Goal: Task Accomplishment & Management: Manage account settings

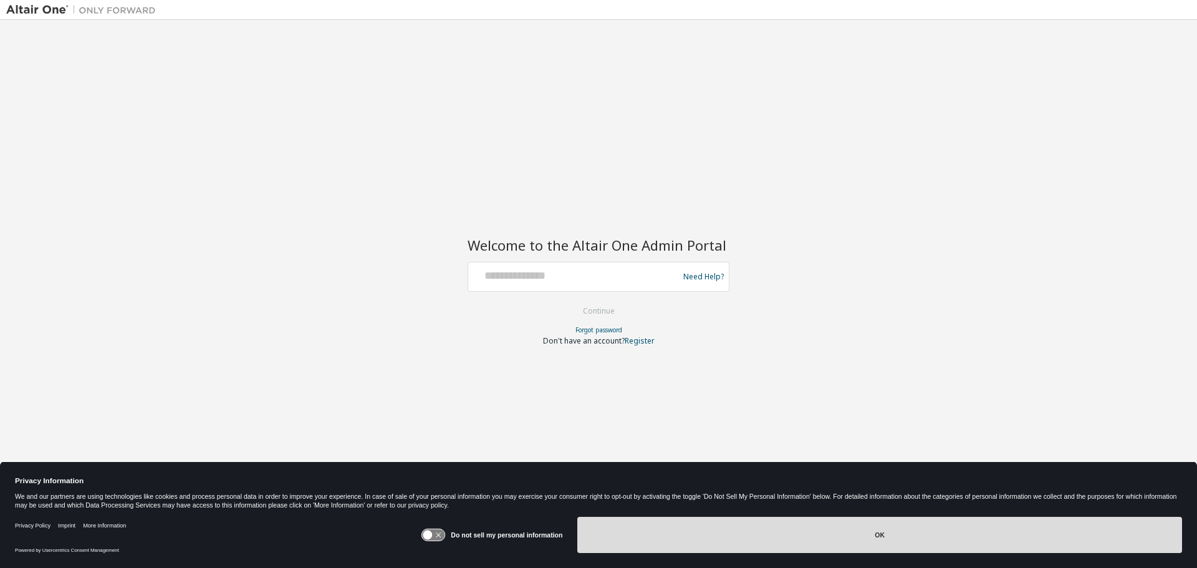
click at [763, 536] on button "OK" at bounding box center [879, 535] width 605 height 36
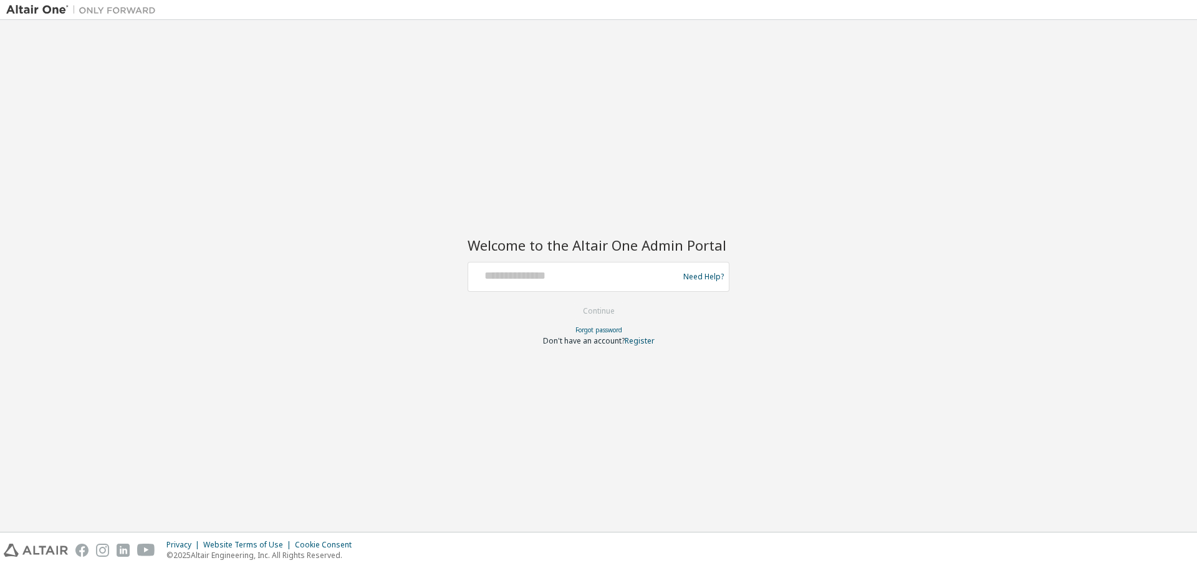
click at [549, 284] on div at bounding box center [575, 277] width 204 height 24
click at [569, 271] on input "text" at bounding box center [575, 274] width 204 height 18
type input "*"
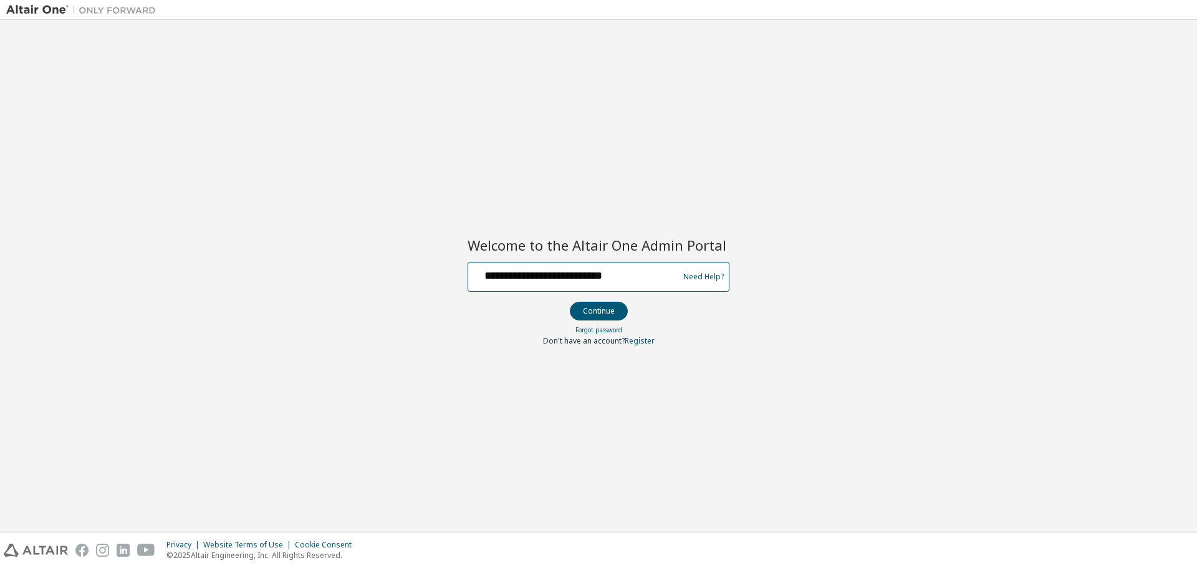
type input "**********"
click at [570, 302] on button "Continue" at bounding box center [599, 311] width 58 height 19
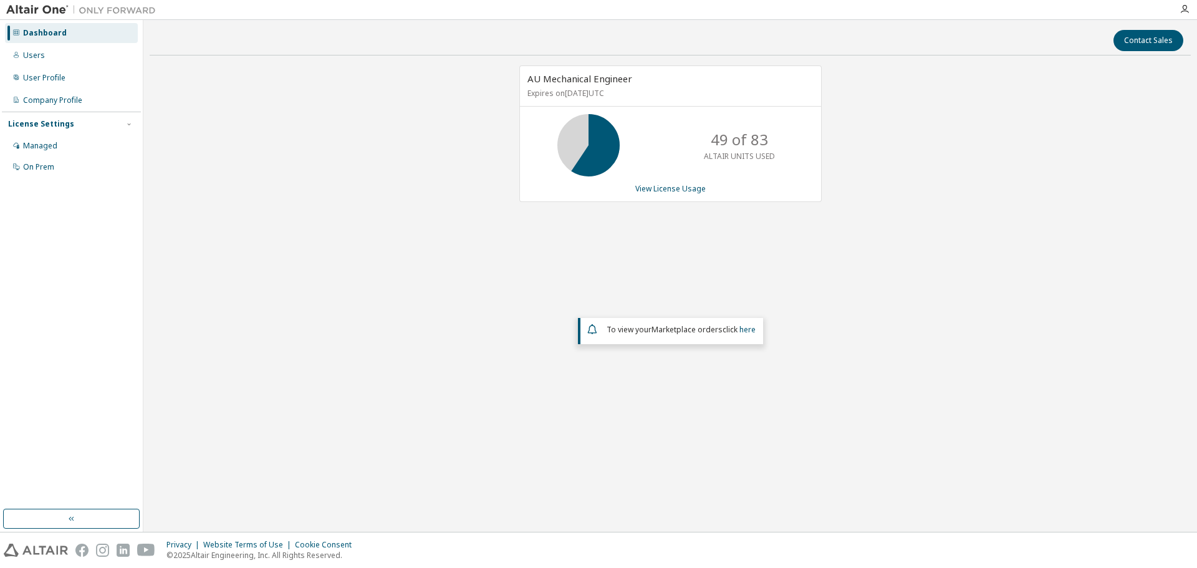
click at [658, 182] on div "AU Mechanical Engineer Expires on [DATE] UTC 49 of 83 ALTAIR UNITS USED View Li…" at bounding box center [670, 133] width 302 height 137
click at [668, 190] on link "View License Usage" at bounding box center [670, 188] width 70 height 11
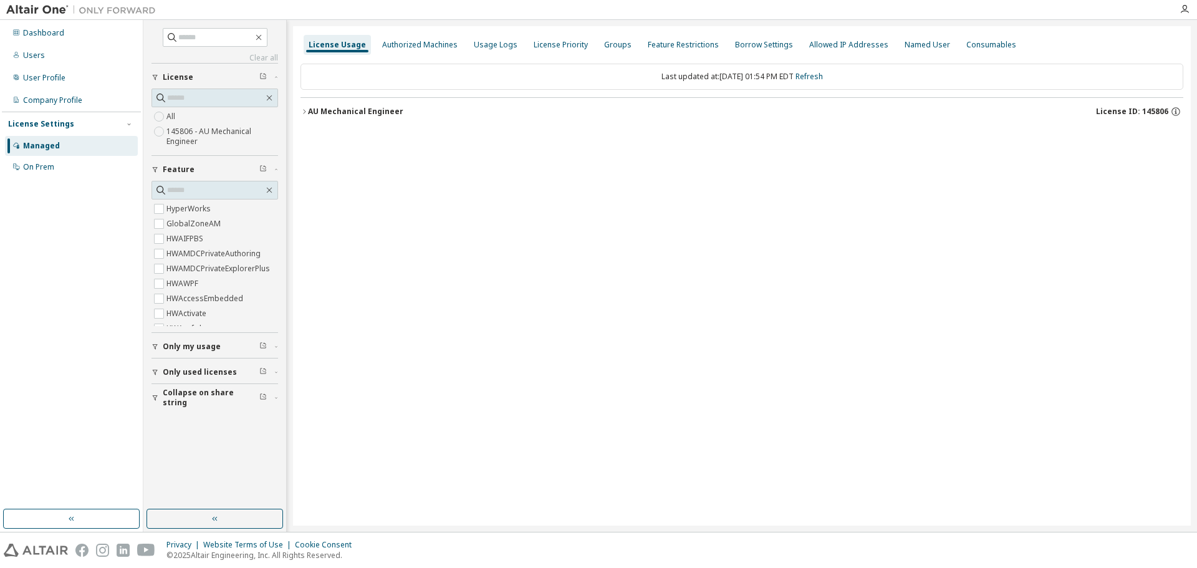
click at [304, 112] on icon "button" at bounding box center [304, 111] width 7 height 7
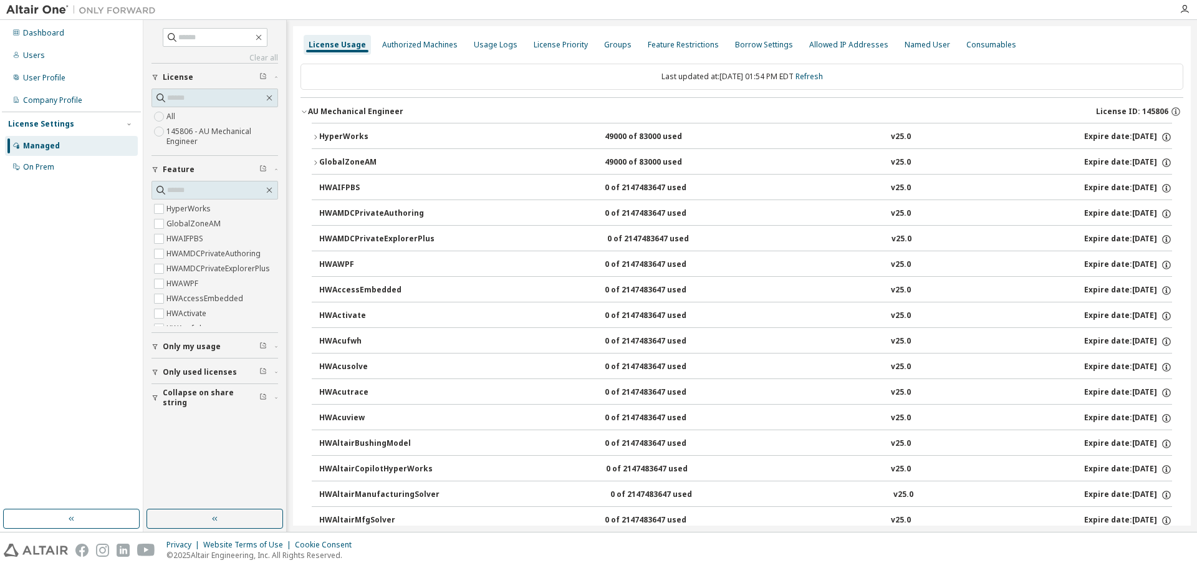
click at [316, 135] on icon "button" at bounding box center [315, 136] width 7 height 7
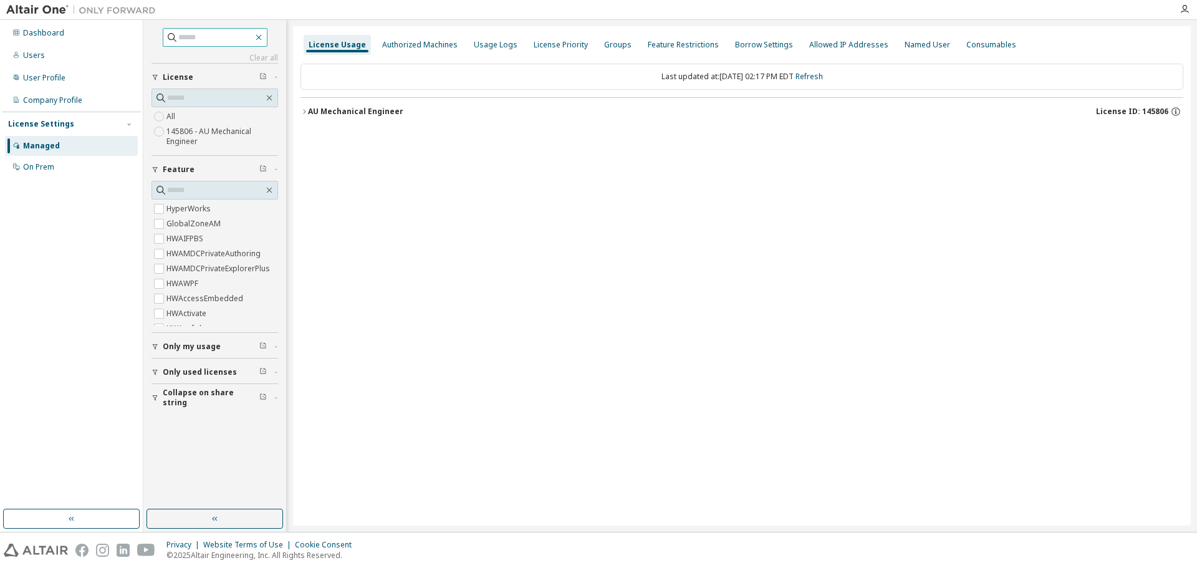
click at [264, 35] on icon "button" at bounding box center [259, 37] width 10 height 10
click at [264, 37] on icon "button" at bounding box center [259, 37] width 10 height 10
click at [422, 371] on div "License Usage Authorized Machines Usage Logs License Priority Groups Feature Re…" at bounding box center [742, 275] width 898 height 499
click at [426, 49] on div "Authorized Machines" at bounding box center [419, 45] width 75 height 10
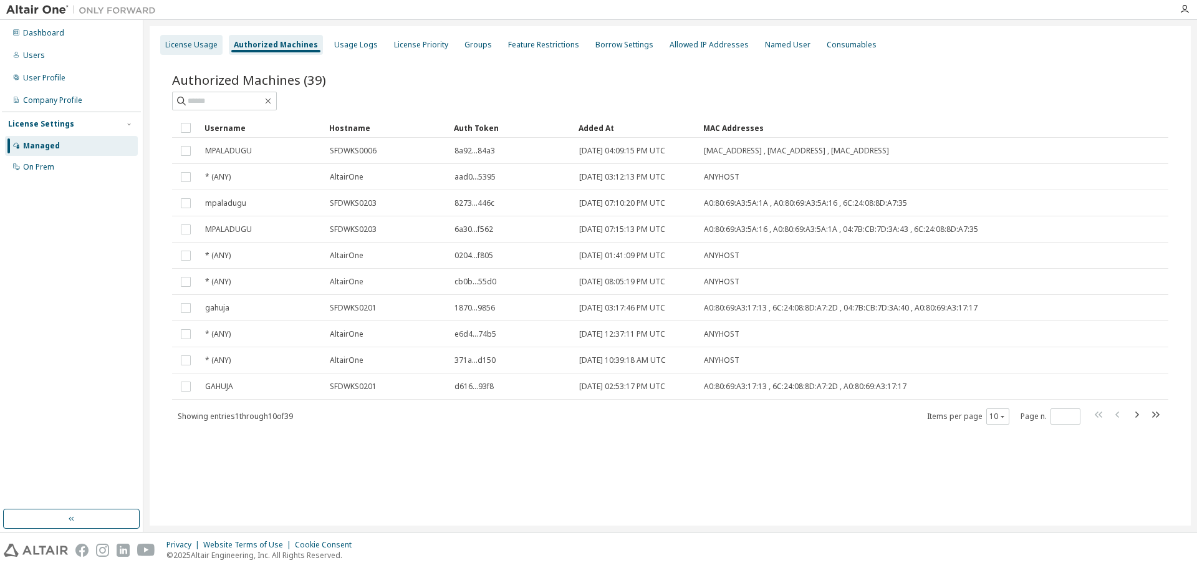
click at [202, 50] on div "License Usage" at bounding box center [191, 45] width 62 height 20
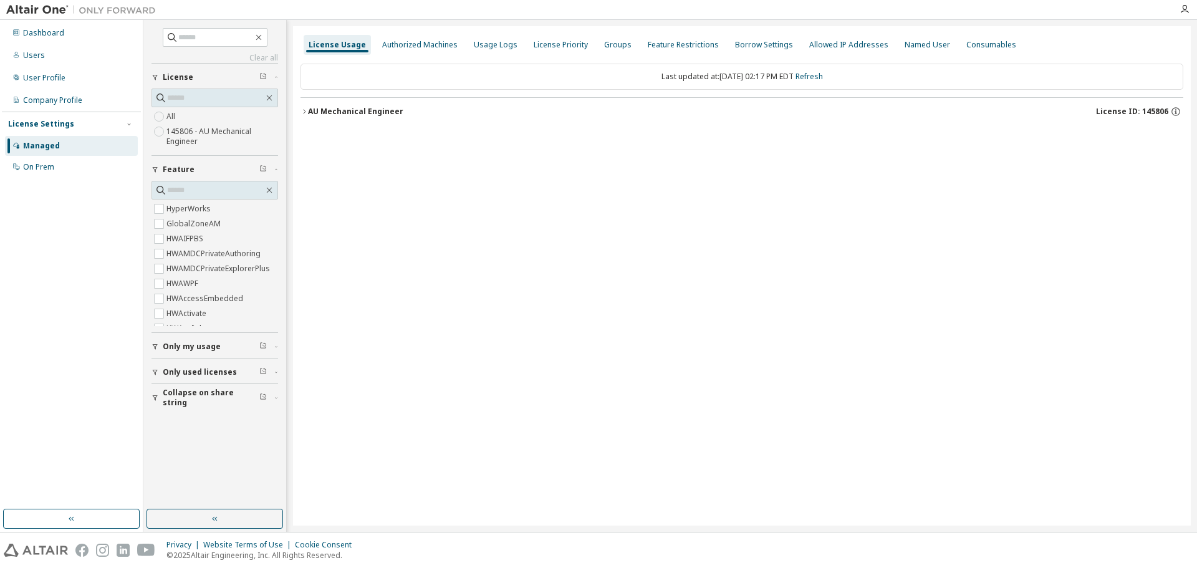
click at [302, 109] on icon "button" at bounding box center [304, 111] width 7 height 7
